Goal: Task Accomplishment & Management: Manage account settings

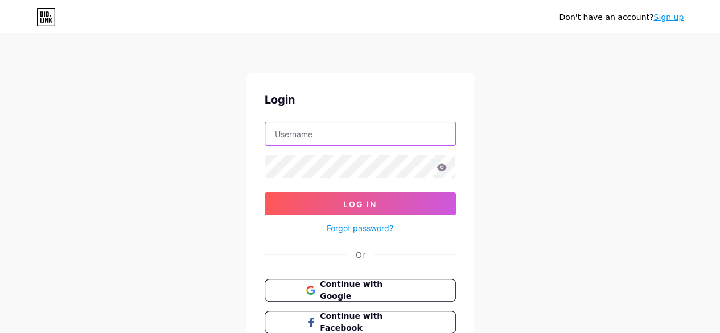
click at [413, 133] on input "text" at bounding box center [360, 133] width 190 height 23
type input "[EMAIL_ADDRESS][DOMAIN_NAME]"
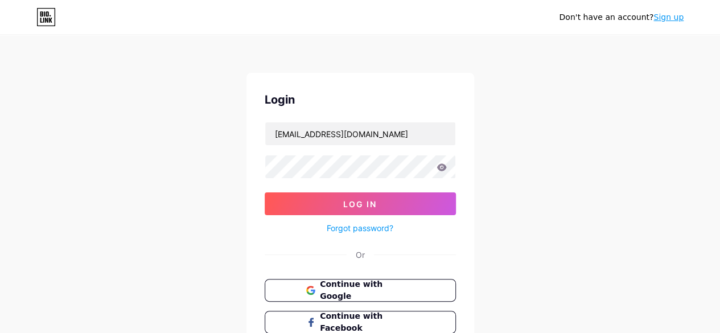
click at [443, 169] on icon at bounding box center [442, 166] width 10 height 7
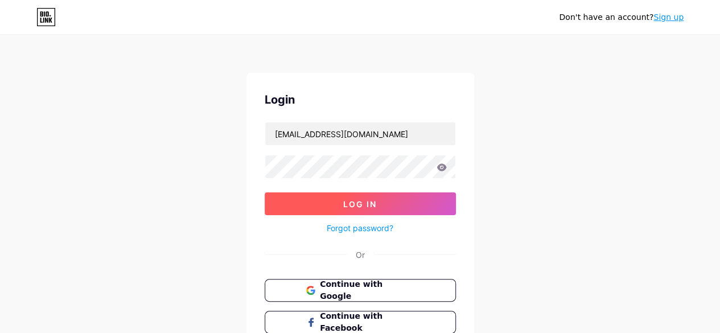
click at [391, 204] on button "Log In" at bounding box center [360, 203] width 191 height 23
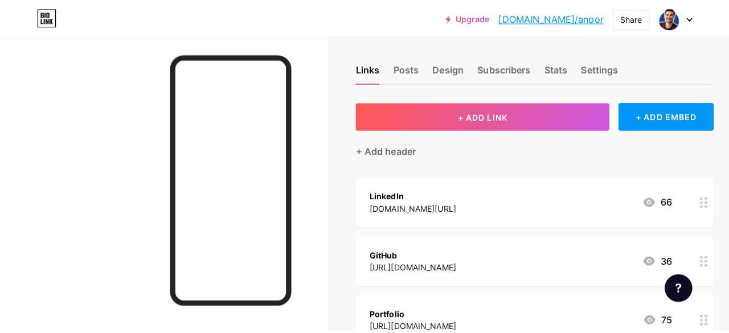
scroll to position [7, 0]
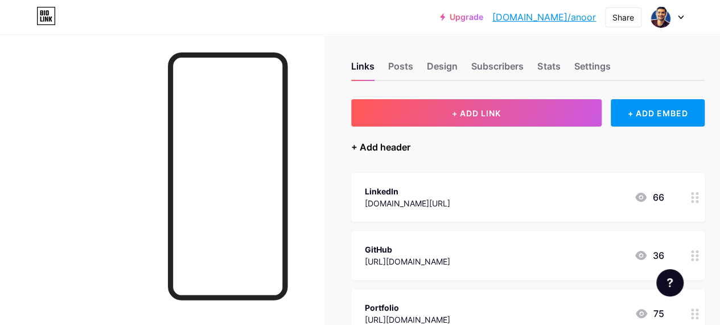
click at [360, 147] on div "+ Add header" at bounding box center [380, 147] width 59 height 14
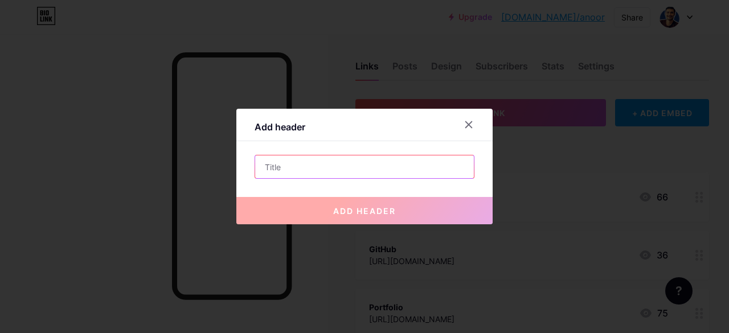
click at [334, 170] on input "text" at bounding box center [364, 166] width 219 height 23
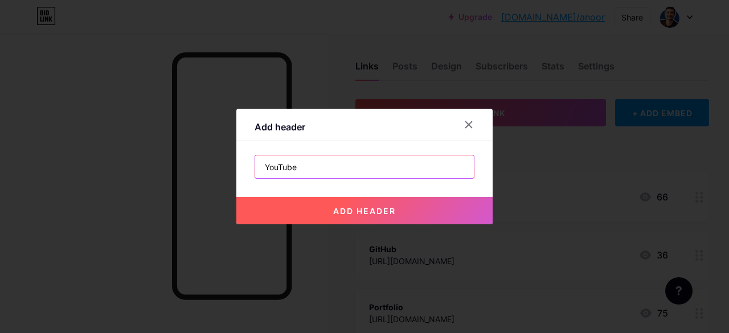
type input "YouTube"
click at [357, 208] on span "add header" at bounding box center [364, 211] width 63 height 10
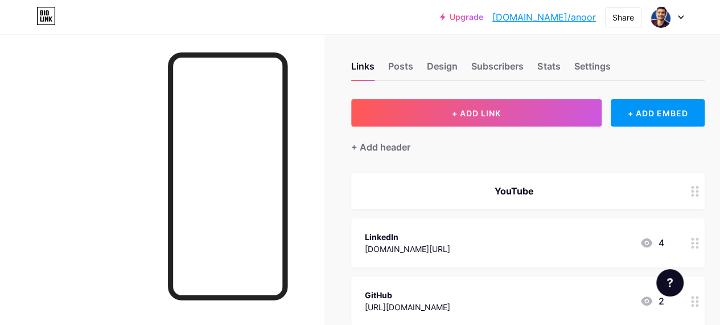
click at [699, 193] on icon at bounding box center [695, 191] width 8 height 11
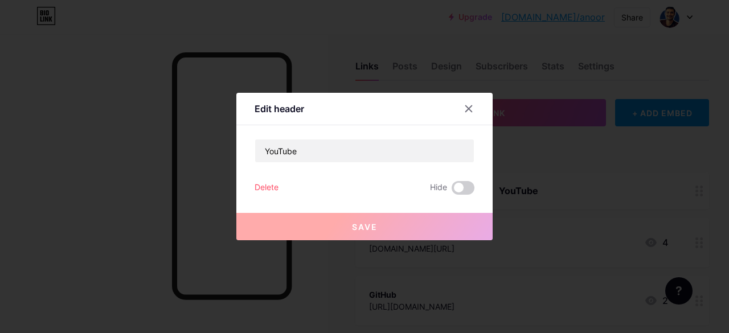
click at [272, 186] on div "Delete" at bounding box center [266, 188] width 24 height 14
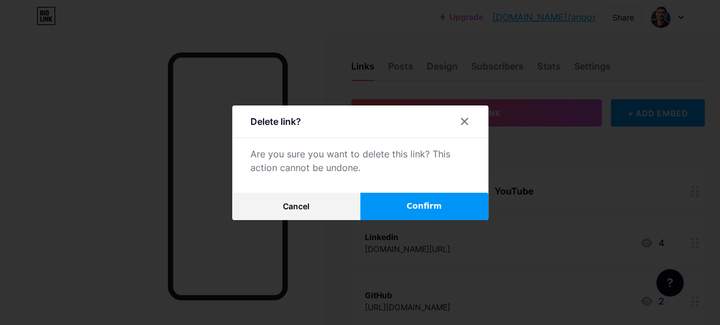
click at [387, 205] on button "Confirm" at bounding box center [424, 205] width 128 height 27
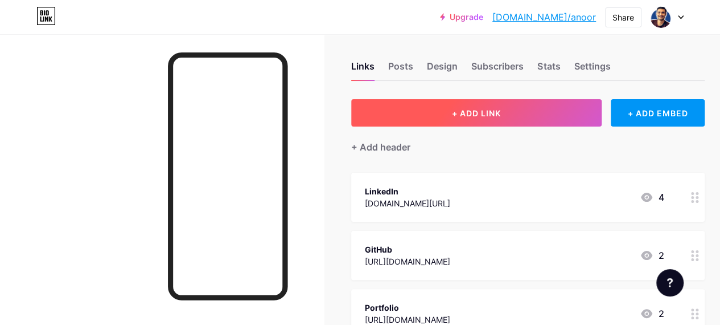
click at [483, 113] on span "+ ADD LINK" at bounding box center [476, 113] width 49 height 10
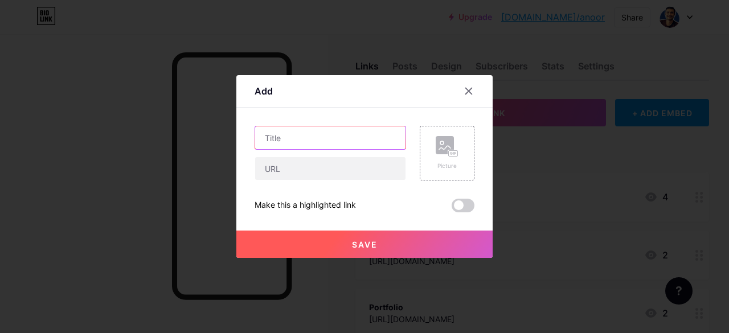
click at [346, 141] on input "text" at bounding box center [330, 137] width 150 height 23
type input "YouTube"
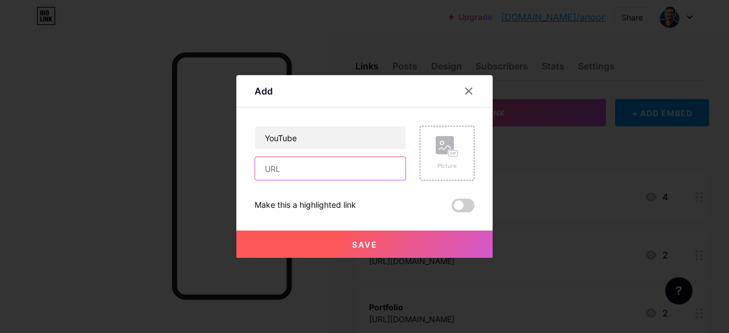
click at [350, 161] on input "text" at bounding box center [330, 168] width 150 height 23
paste input "[URL][DOMAIN_NAME]"
type input "[URL][DOMAIN_NAME]"
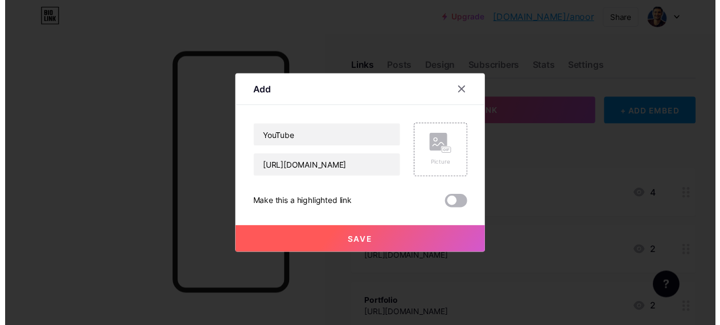
scroll to position [0, 0]
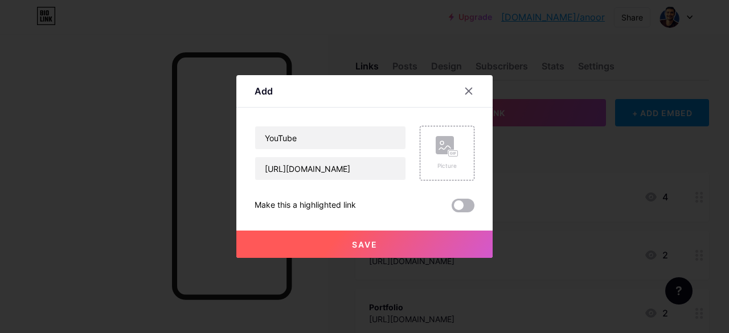
click at [459, 204] on span at bounding box center [462, 206] width 23 height 14
click at [451, 208] on input "checkbox" at bounding box center [451, 208] width 0 height 0
click at [375, 243] on span "Save" at bounding box center [365, 245] width 26 height 10
